Goal: Information Seeking & Learning: Learn about a topic

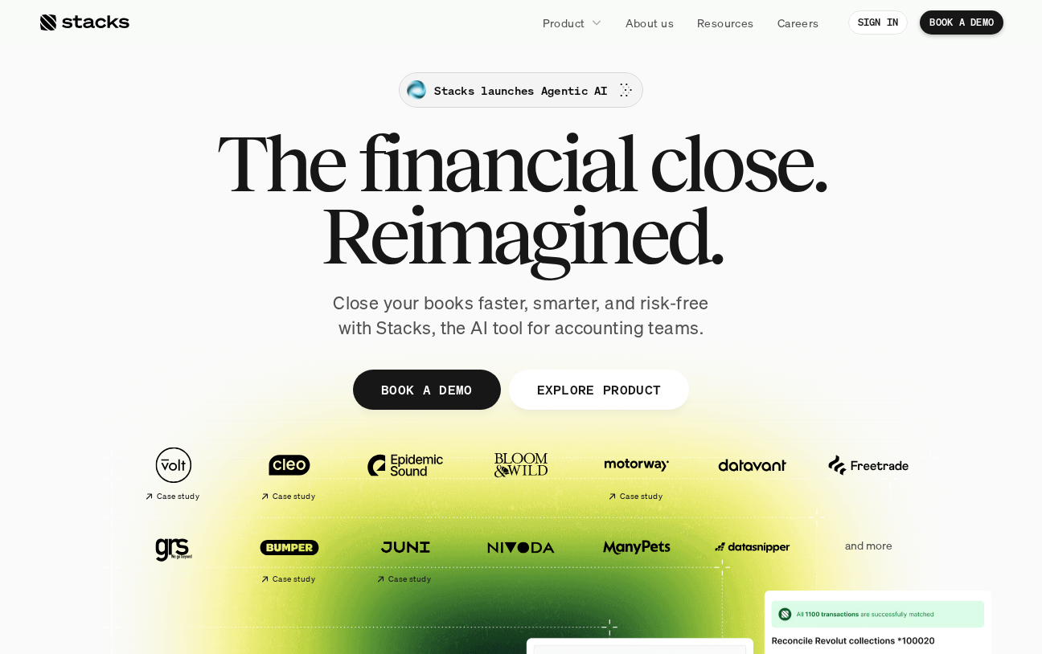
click at [550, 88] on p "Stacks launches Agentic AI" at bounding box center [520, 90] width 173 height 17
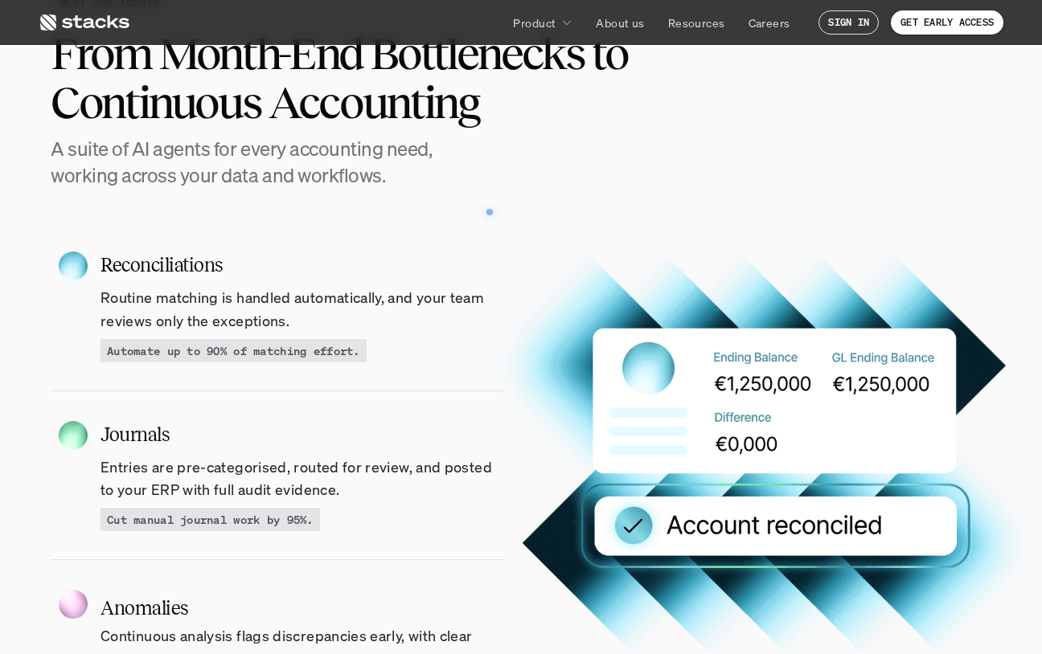
scroll to position [1518, 0]
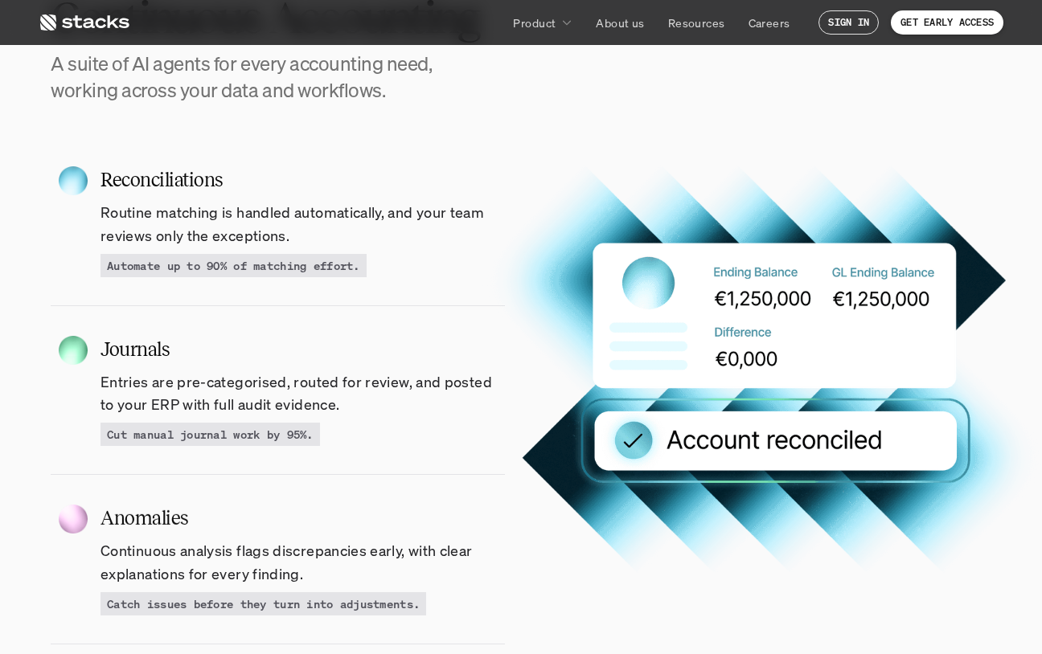
click at [317, 273] on p "Automate up to 90% of matching effort." at bounding box center [233, 265] width 253 height 17
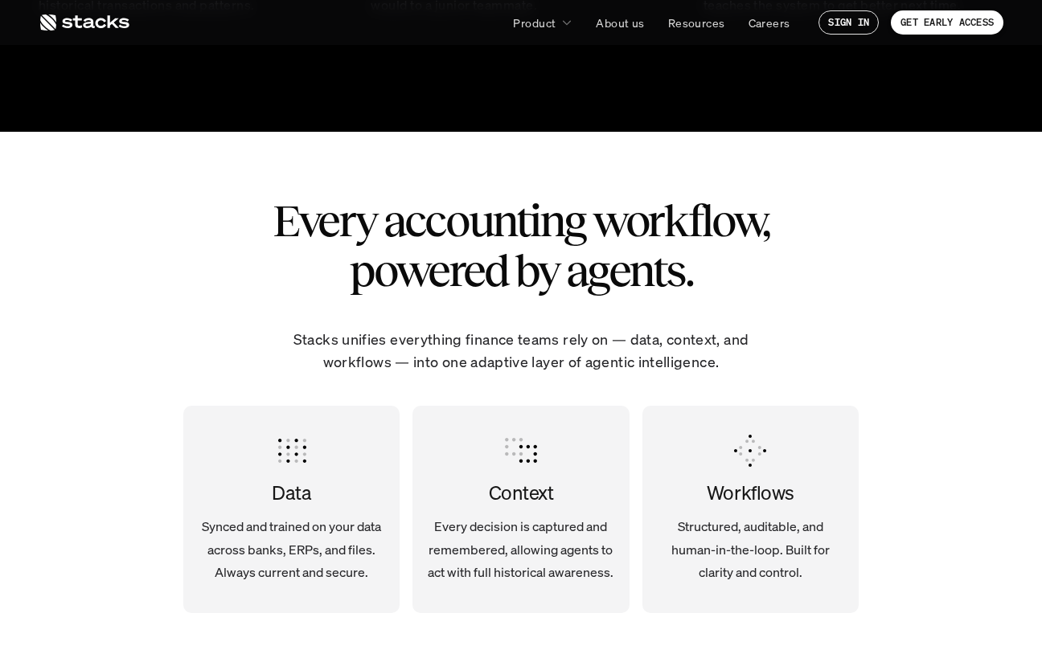
scroll to position [3023, 0]
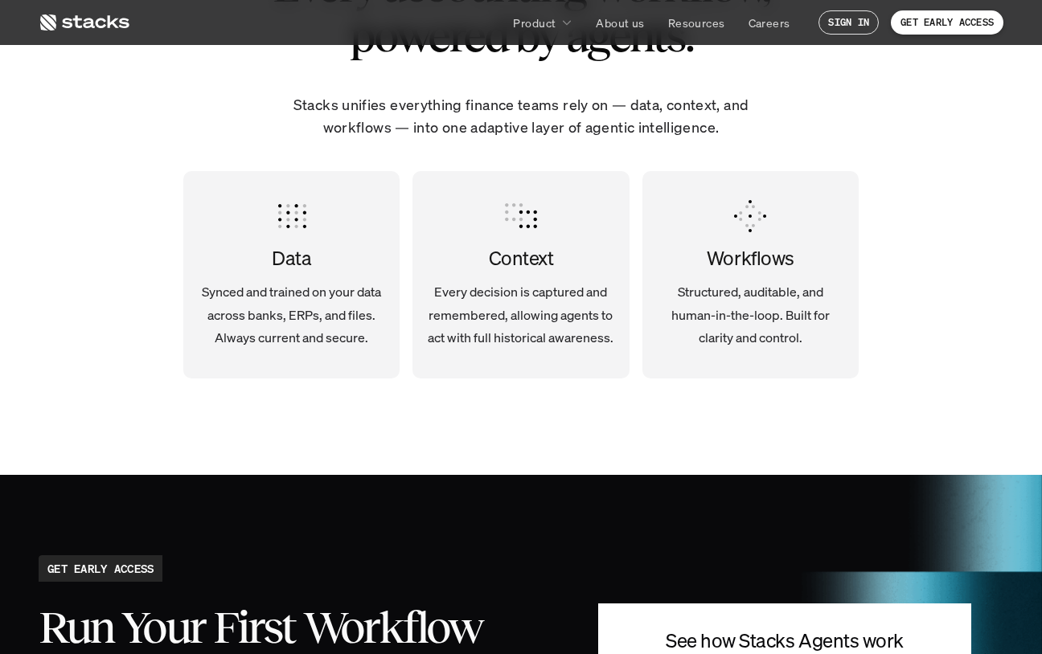
click at [277, 247] on h4 "Data" at bounding box center [291, 258] width 191 height 27
click at [753, 299] on p "Structured, auditable, and human-in-the-loop. Built for clarity and control." at bounding box center [750, 315] width 191 height 69
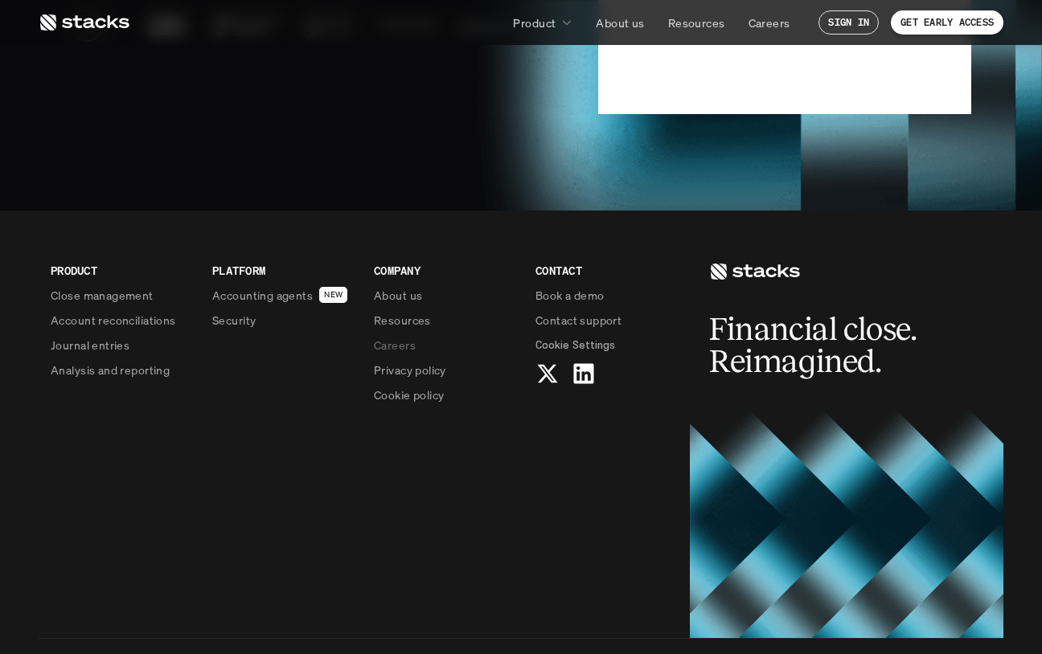
scroll to position [3937, 0]
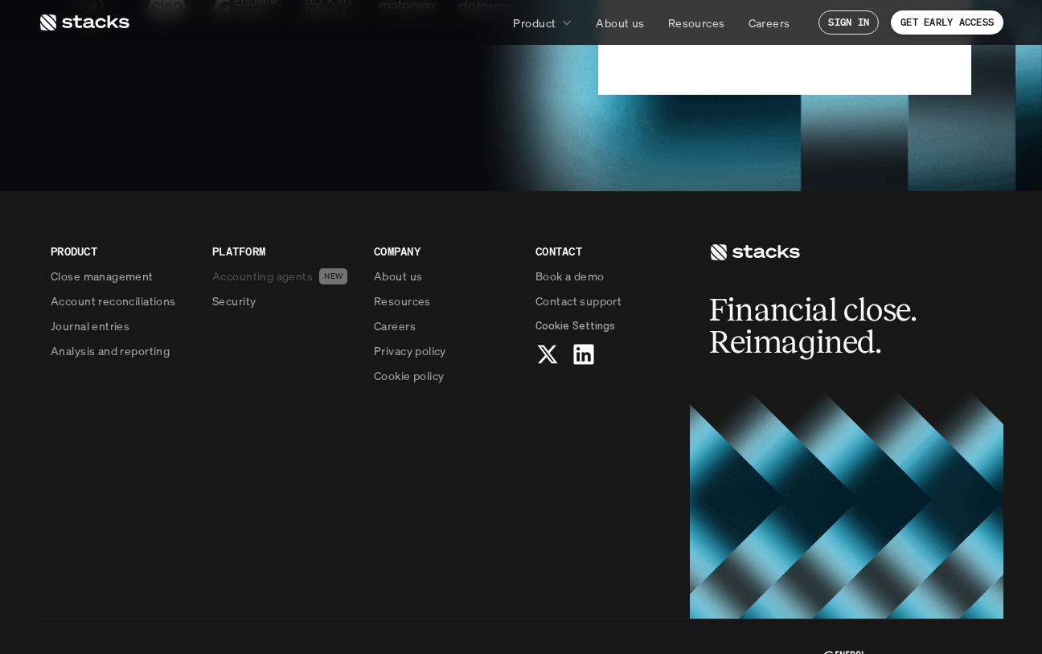
click at [279, 281] on p "Accounting agents" at bounding box center [262, 276] width 100 height 17
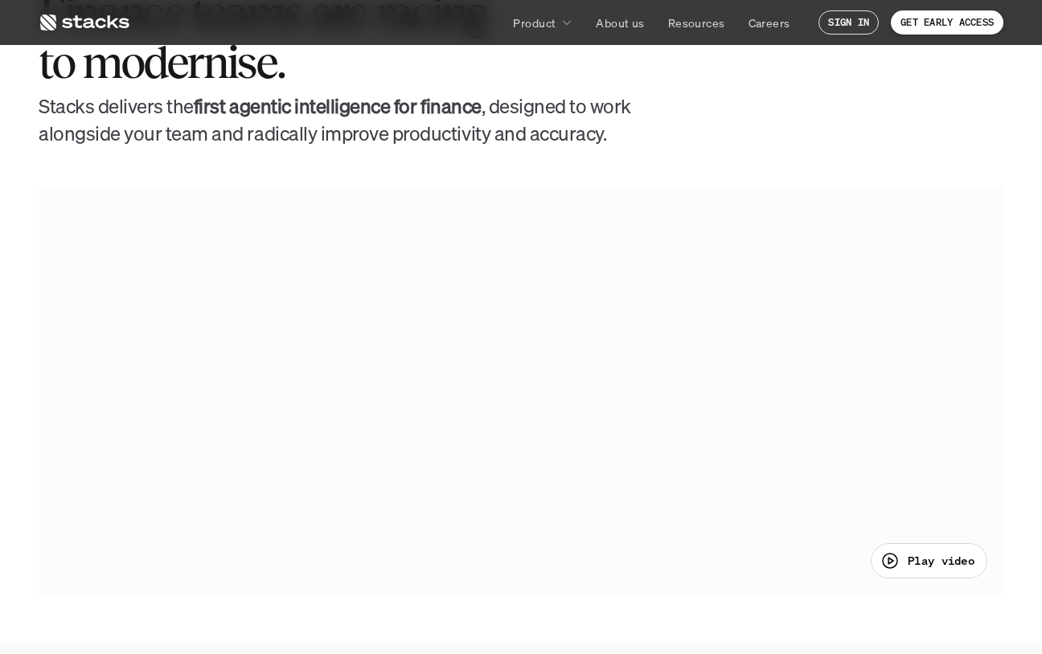
scroll to position [783, 0]
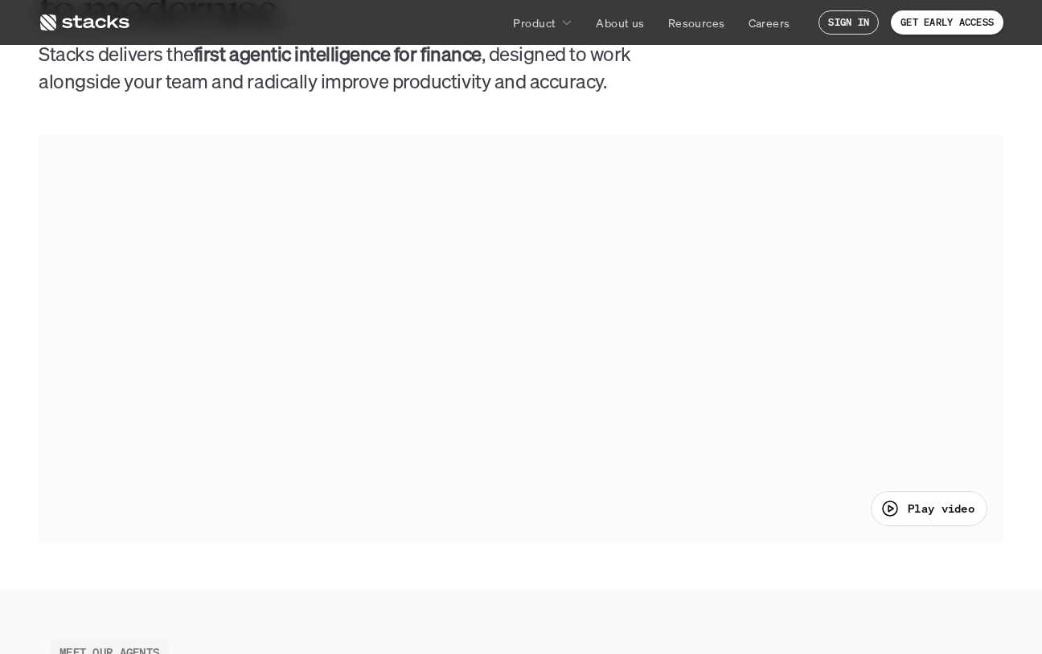
click at [937, 502] on p "Play video" at bounding box center [941, 508] width 67 height 17
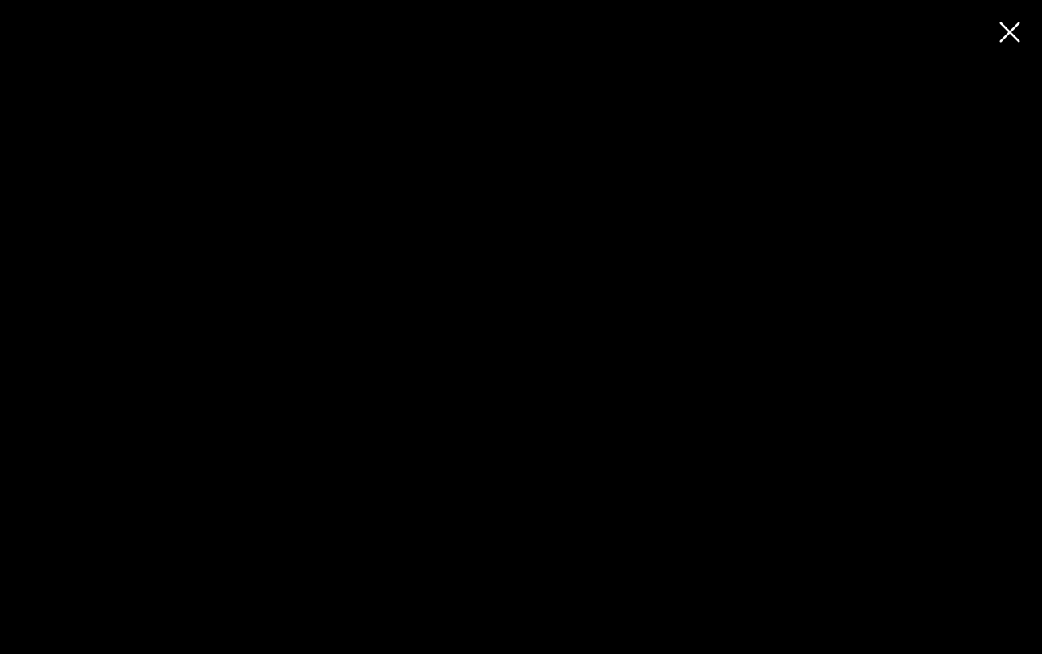
click at [387, 461] on div at bounding box center [521, 327] width 1042 height 654
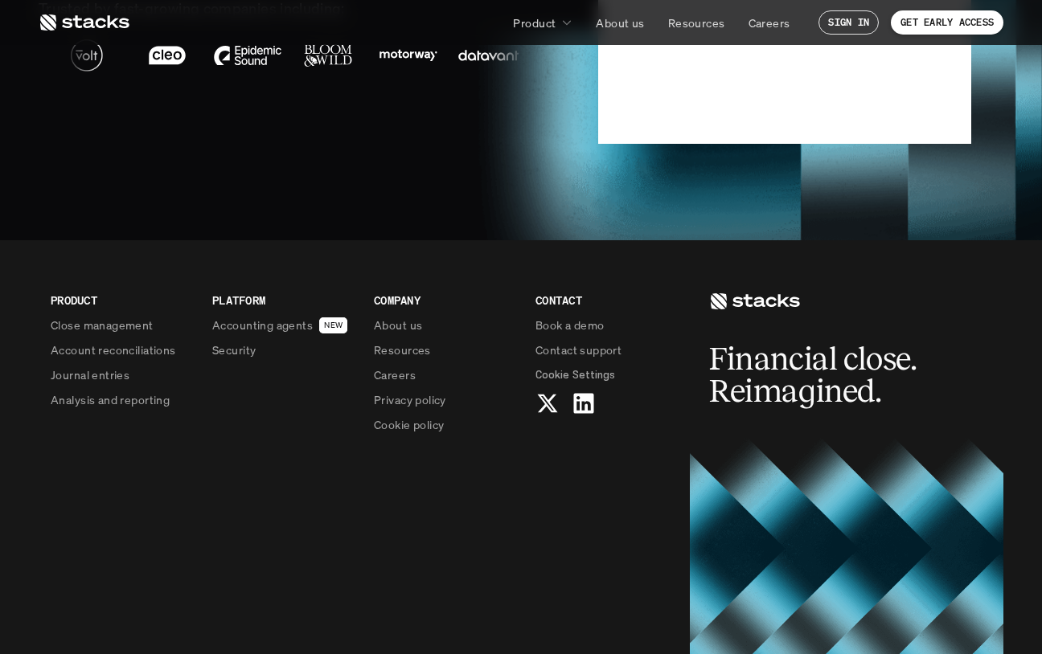
scroll to position [3990, 0]
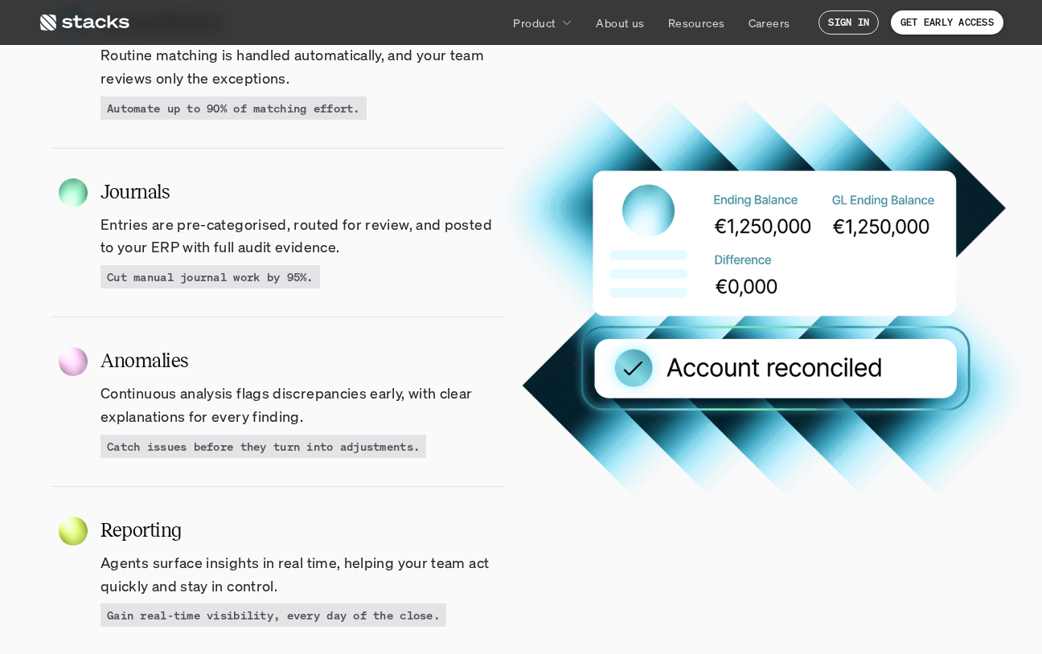
scroll to position [1587, 0]
